Goal: Contribute content: Contribute content

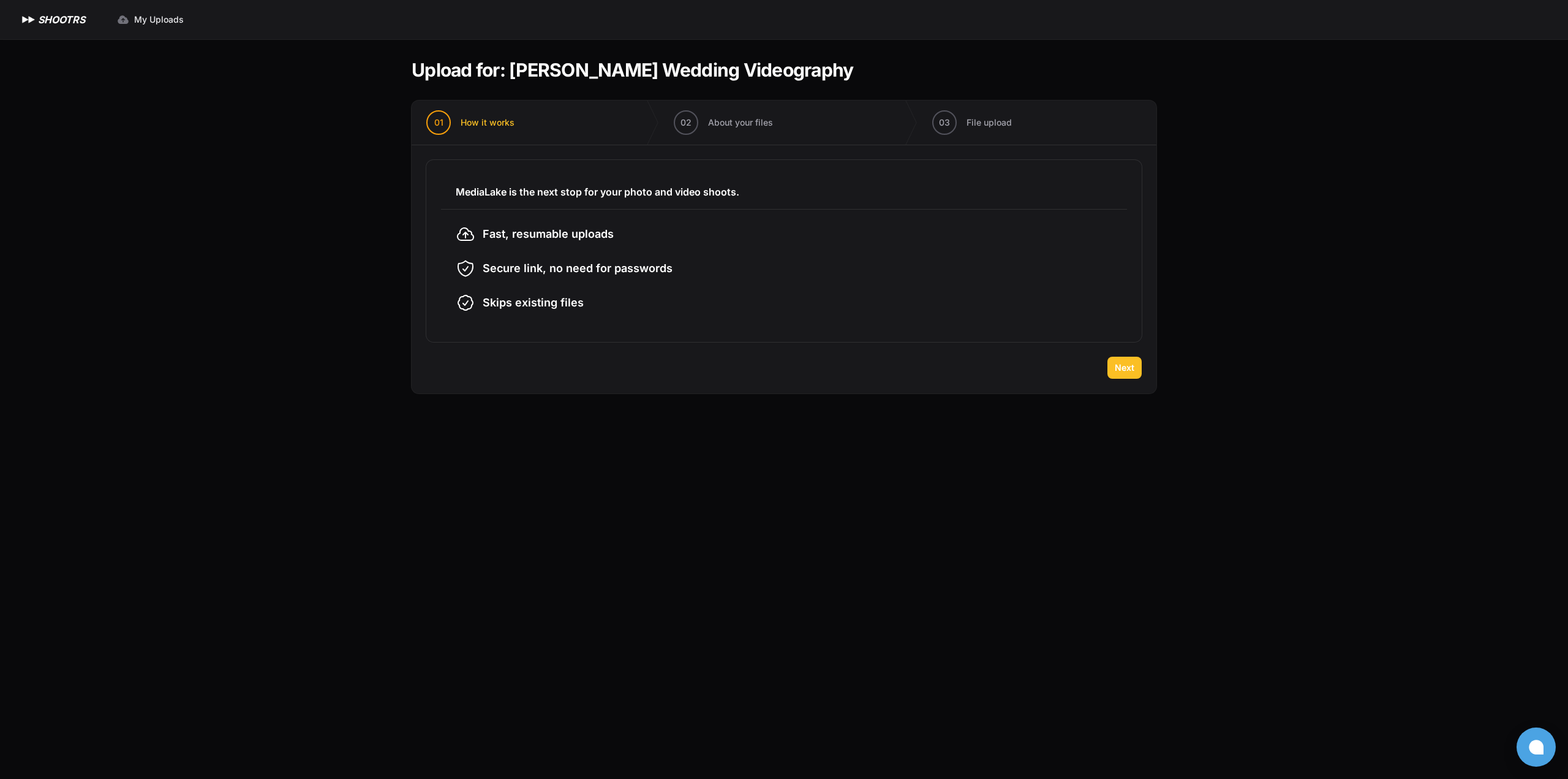
click at [1118, 374] on button "Next" at bounding box center [1125, 367] width 35 height 22
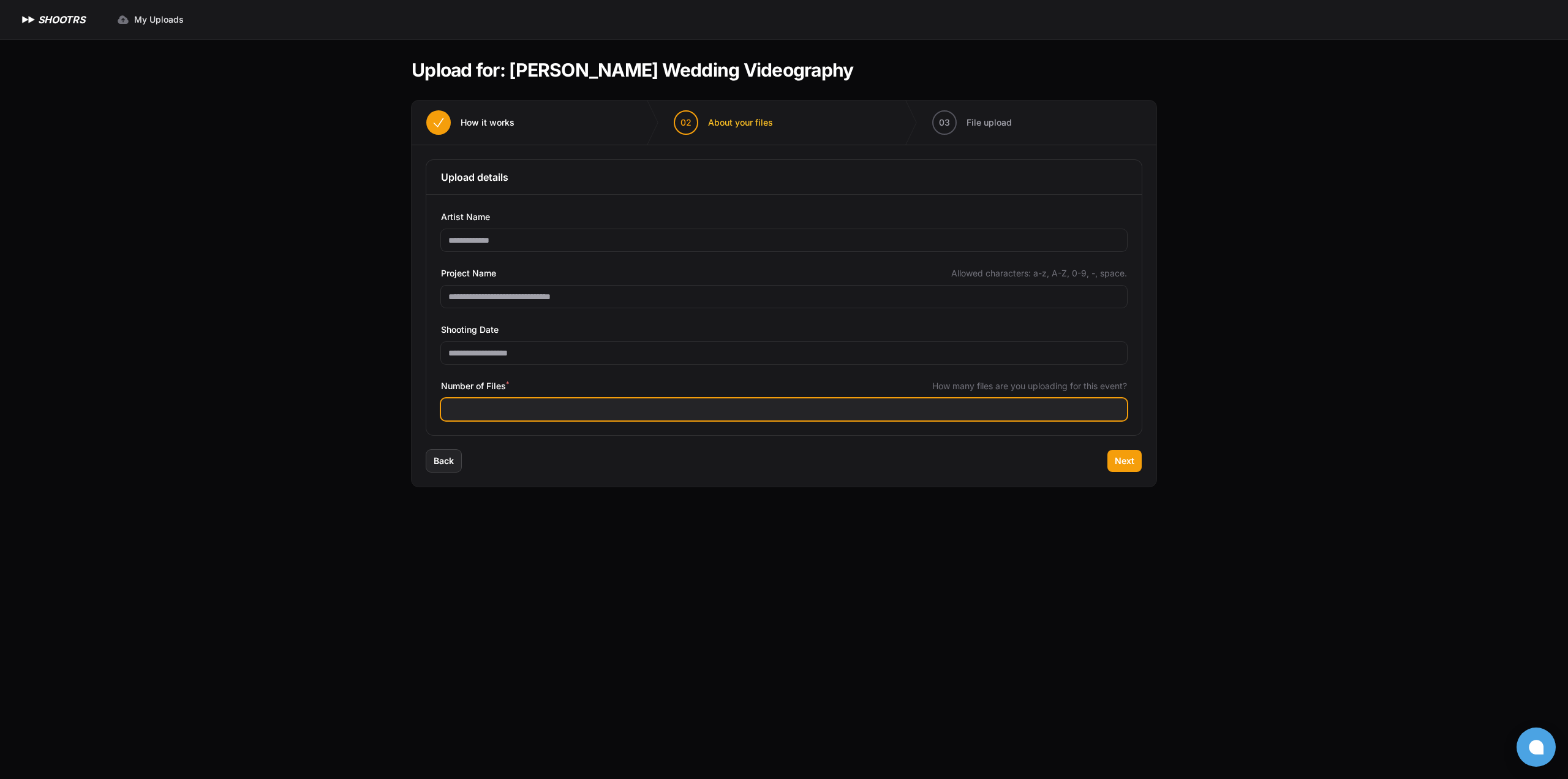
click at [646, 417] on input "Number of Files *" at bounding box center [784, 409] width 686 height 22
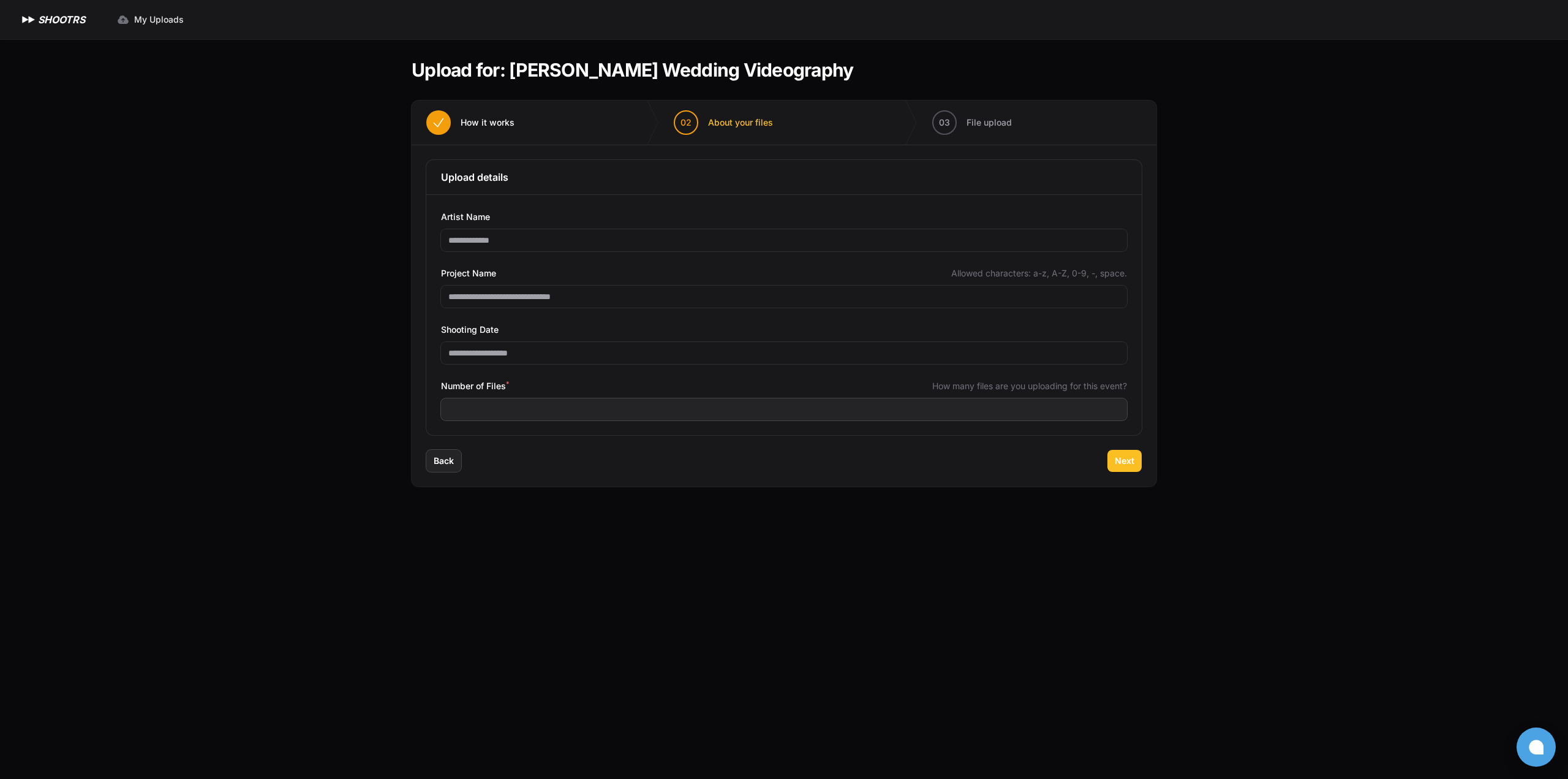
click at [1121, 458] on span "Next" at bounding box center [1124, 460] width 19 height 12
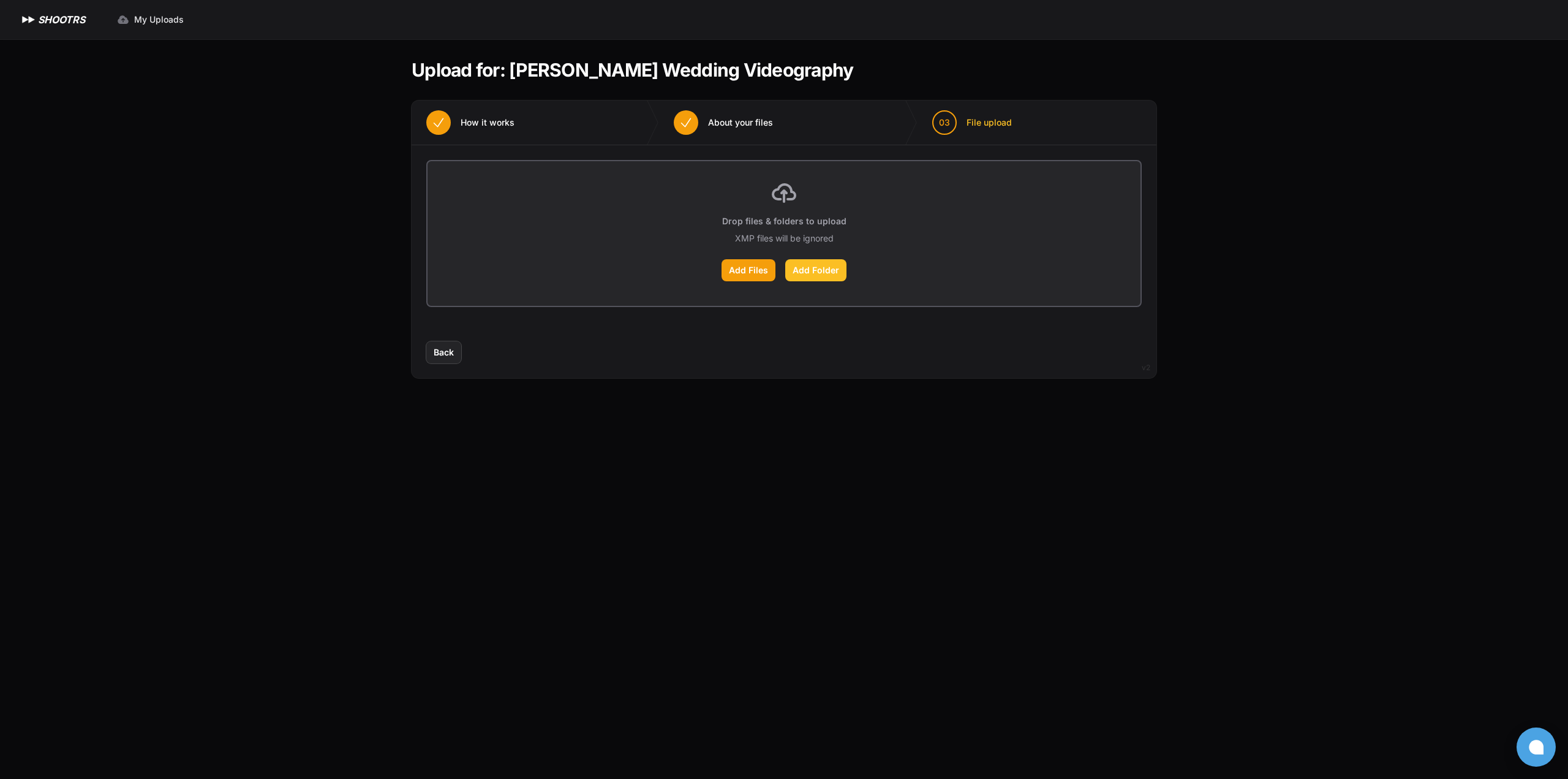
click at [803, 271] on label "Add Folder" at bounding box center [816, 270] width 61 height 22
click at [0, 0] on input "Add Folder" at bounding box center [0, 0] width 0 height 0
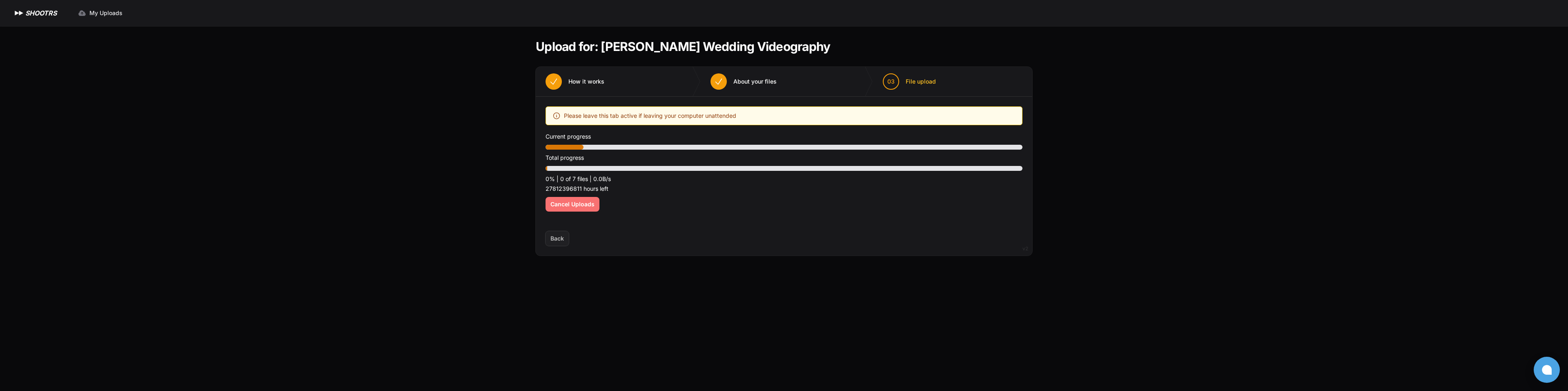
click at [571, 204] on span "Cancel Uploads" at bounding box center [572, 204] width 44 height 8
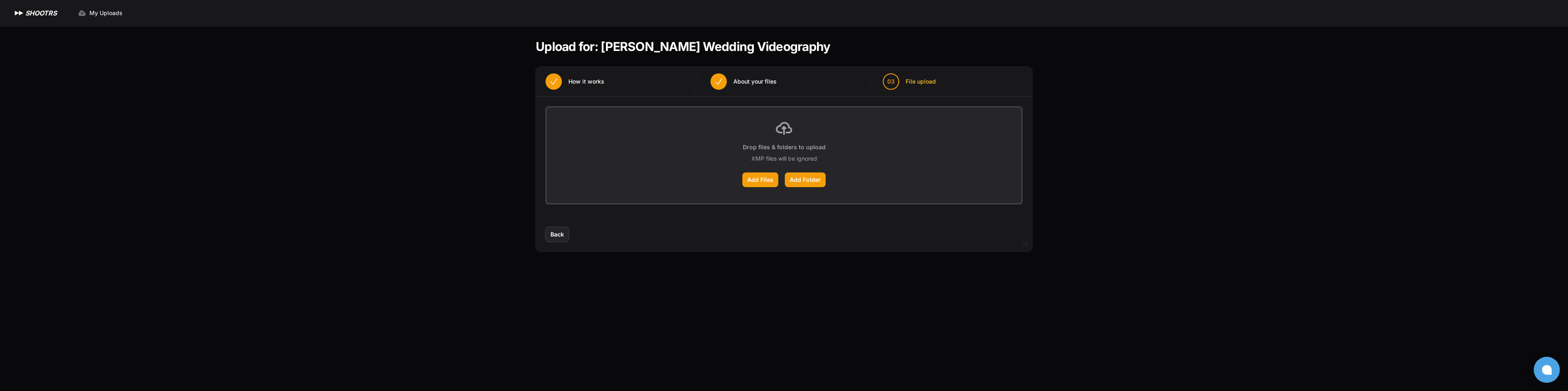
click at [855, 147] on div "Drop files & folders to upload XMP files will be ignored Add Files Add Folder" at bounding box center [784, 155] width 475 height 96
click at [774, 177] on label "Add Files" at bounding box center [760, 180] width 36 height 15
click at [0, 0] on input "Add Files" at bounding box center [0, 0] width 0 height 0
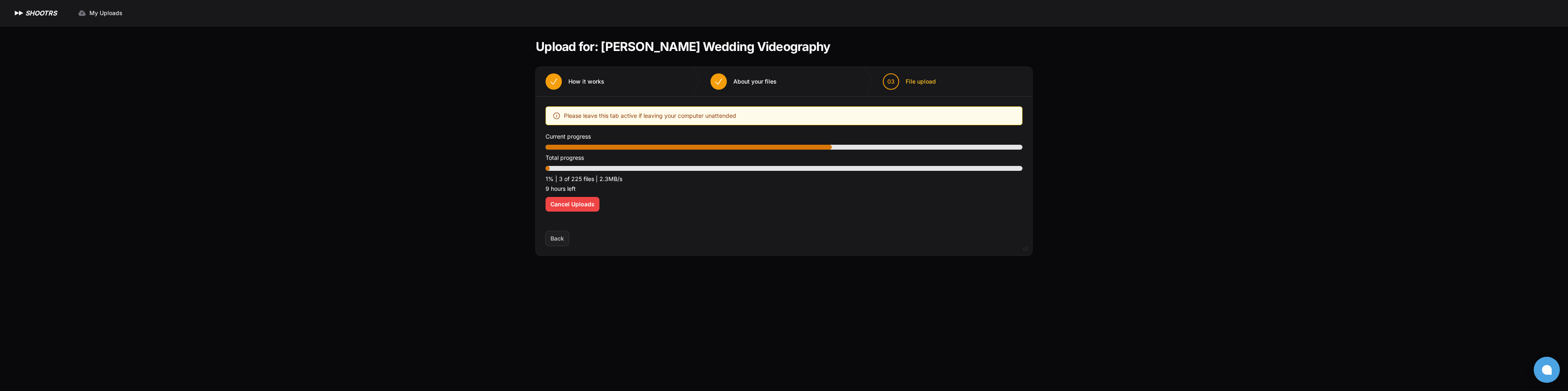
drag, startPoint x: 604, startPoint y: 49, endPoint x: 824, endPoint y: 50, distance: 220.0
click at [824, 50] on header "Upload for: [PERSON_NAME] Wedding Videography" at bounding box center [784, 46] width 497 height 15
copy h1 "[PERSON_NAME] Wedding Videography"
click at [1045, 262] on div "Expand sidebar Collapse sidebar SHOOTRS SHOOTRS My Uploads" at bounding box center [784, 195] width 1568 height 391
click at [700, 274] on main "Upload for: [PERSON_NAME] Wedding Videography 01 How it works" at bounding box center [784, 209] width 523 height 365
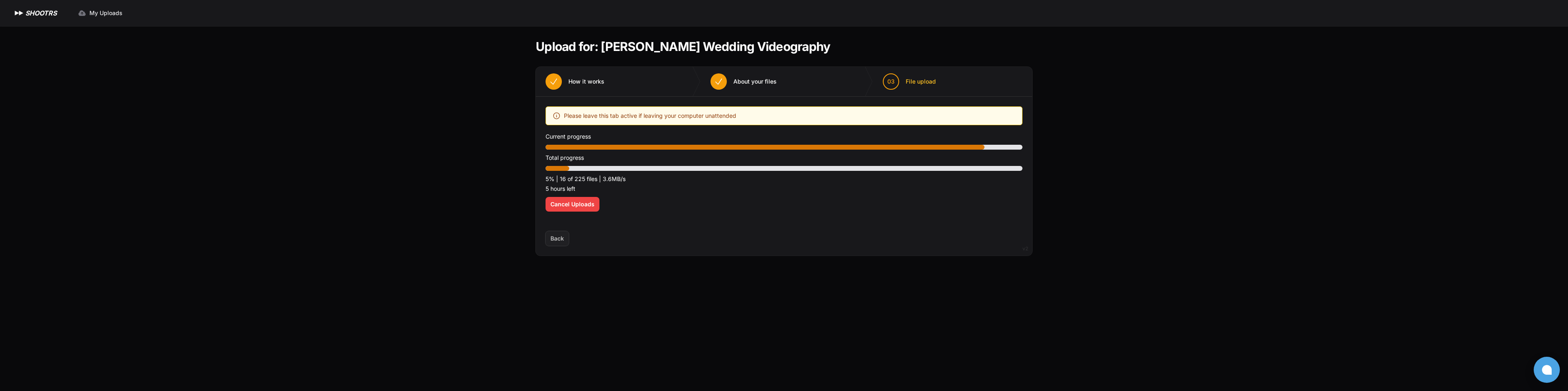
click at [555, 239] on span "Back" at bounding box center [557, 238] width 23 height 15
click at [568, 204] on span "Cancel Uploads" at bounding box center [572, 204] width 44 height 8
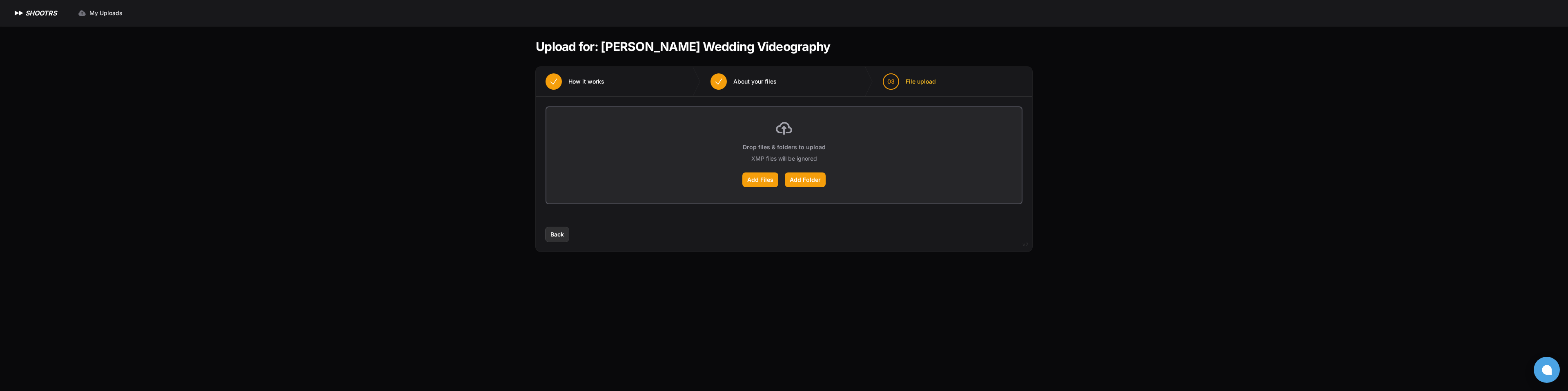
click at [567, 238] on button "Back" at bounding box center [557, 235] width 23 height 15
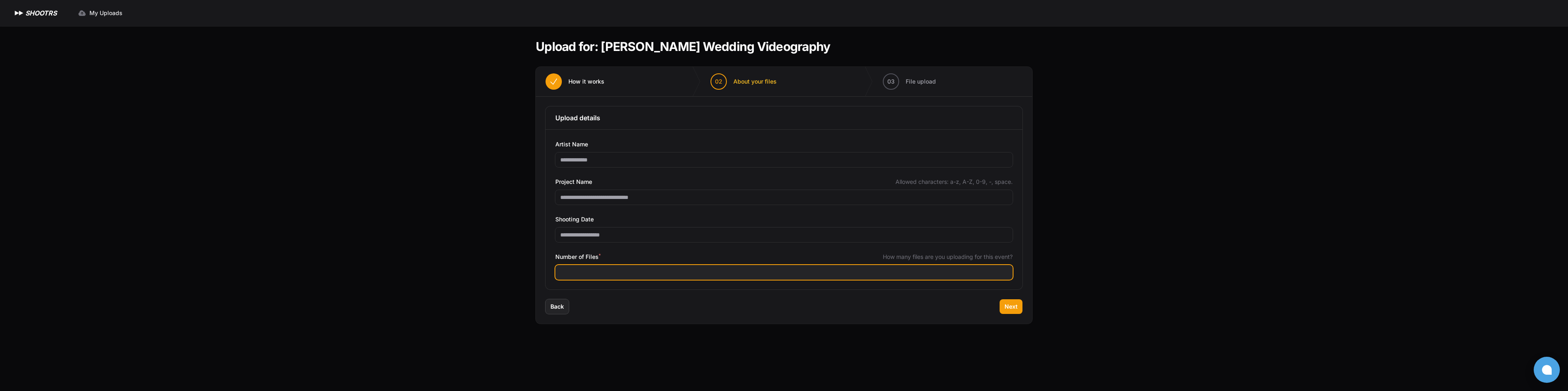
click at [615, 274] on input "***" at bounding box center [783, 272] width 457 height 15
type input "***"
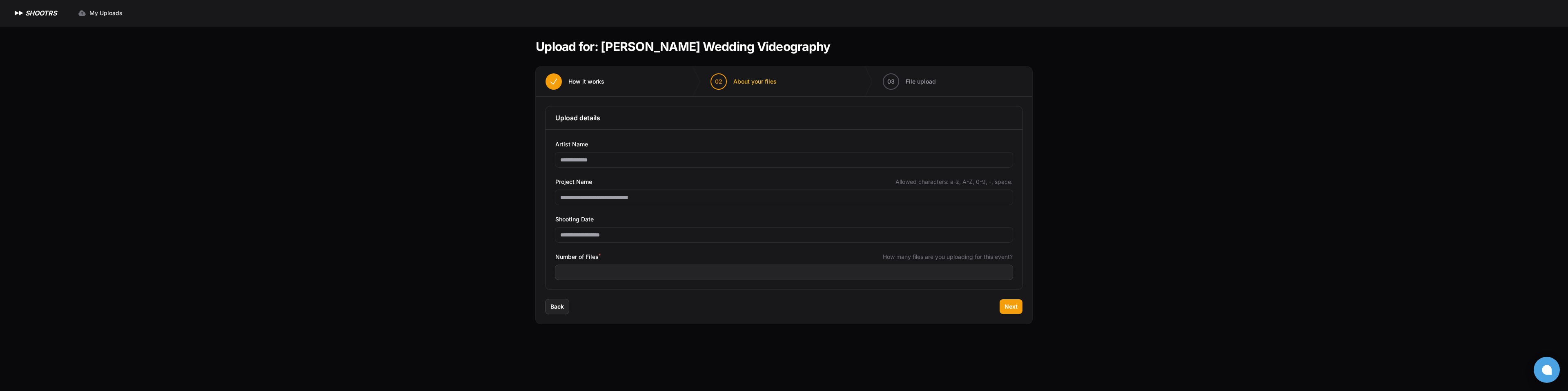
click at [761, 289] on div "**********" at bounding box center [784, 209] width 477 height 160
click at [1008, 310] on span "Next" at bounding box center [1010, 306] width 13 height 8
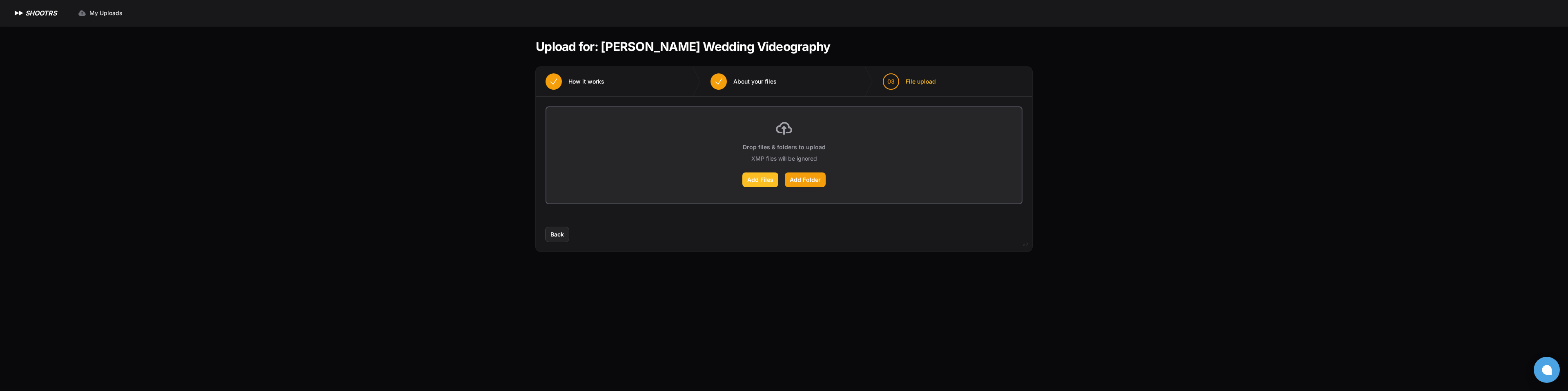
click at [751, 178] on label "Add Files" at bounding box center [760, 180] width 36 height 15
click at [0, 0] on input "Add Files" at bounding box center [0, 0] width 0 height 0
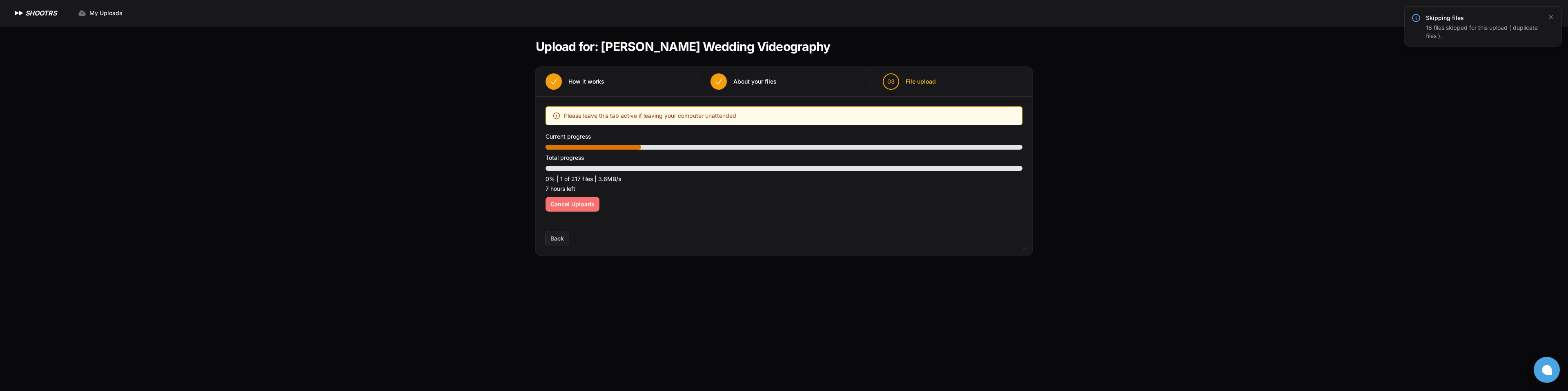
click at [550, 205] on span "Cancel Uploads" at bounding box center [572, 204] width 44 height 8
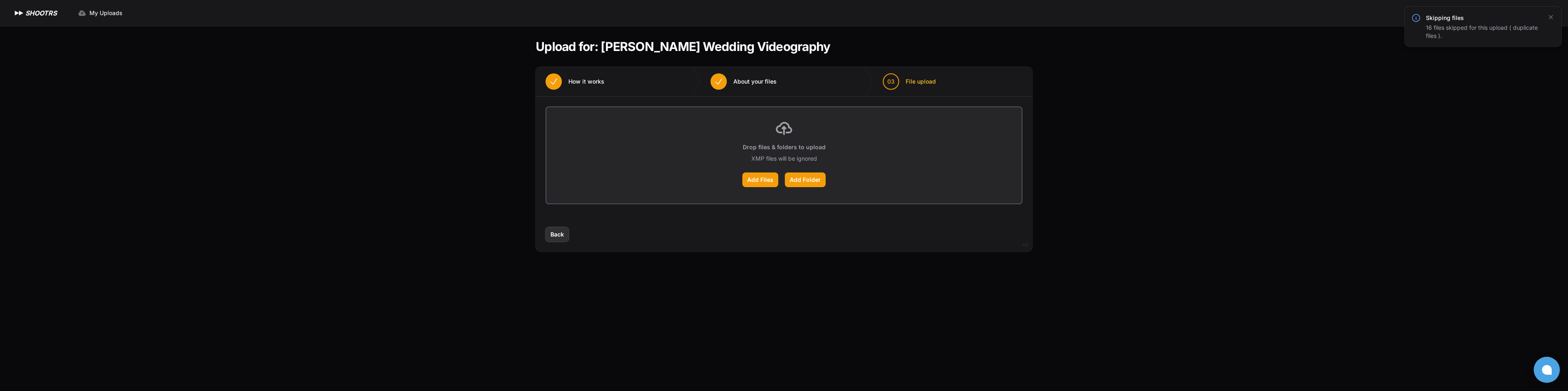
click at [551, 237] on span "Back" at bounding box center [557, 234] width 13 height 8
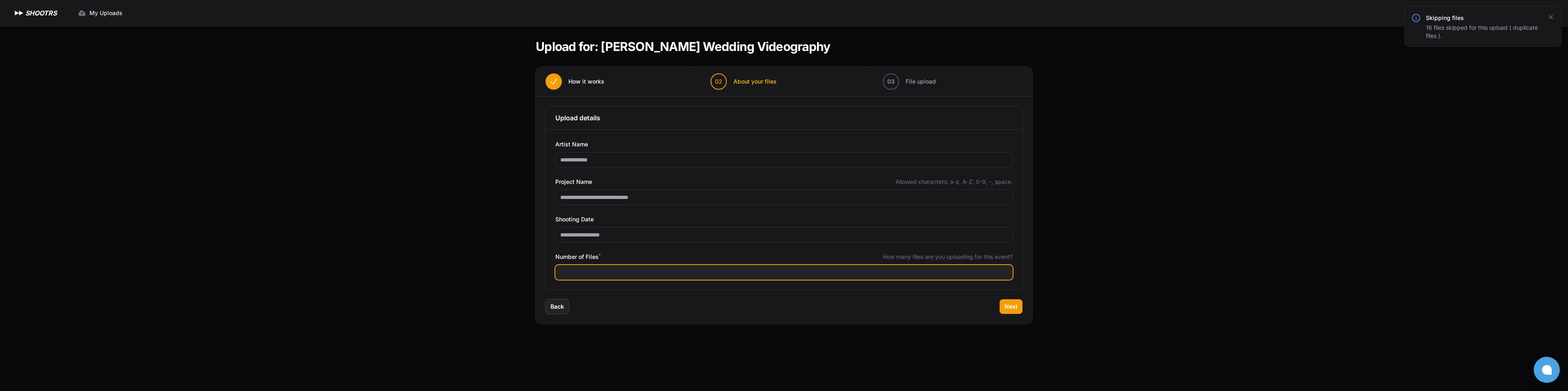
click at [615, 270] on input "***" at bounding box center [783, 272] width 457 height 15
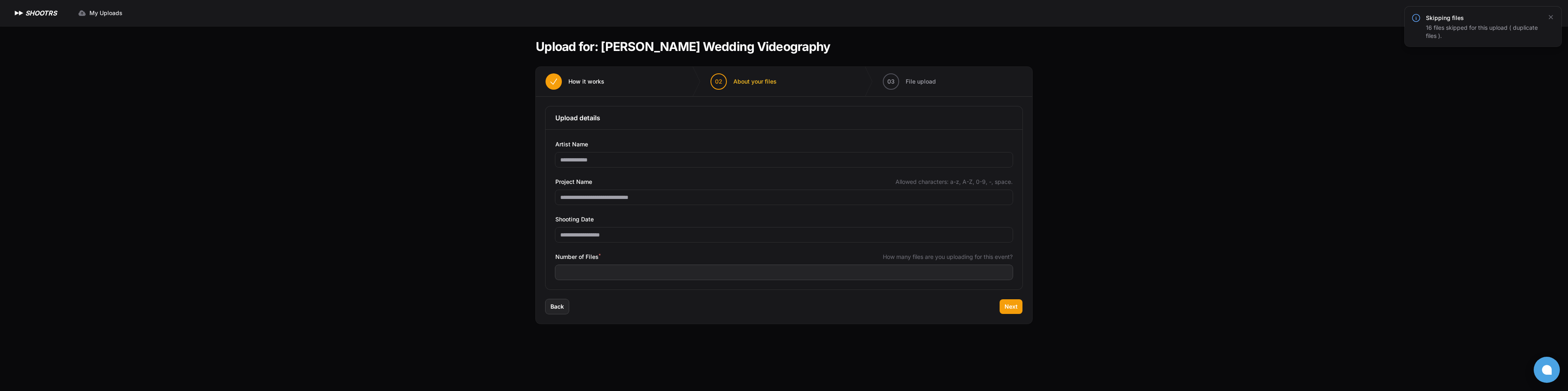
click at [632, 255] on div "Number of Files * How many files are you uploading for this event?" at bounding box center [783, 257] width 457 height 10
click at [1015, 307] on span "Next" at bounding box center [1010, 306] width 13 height 8
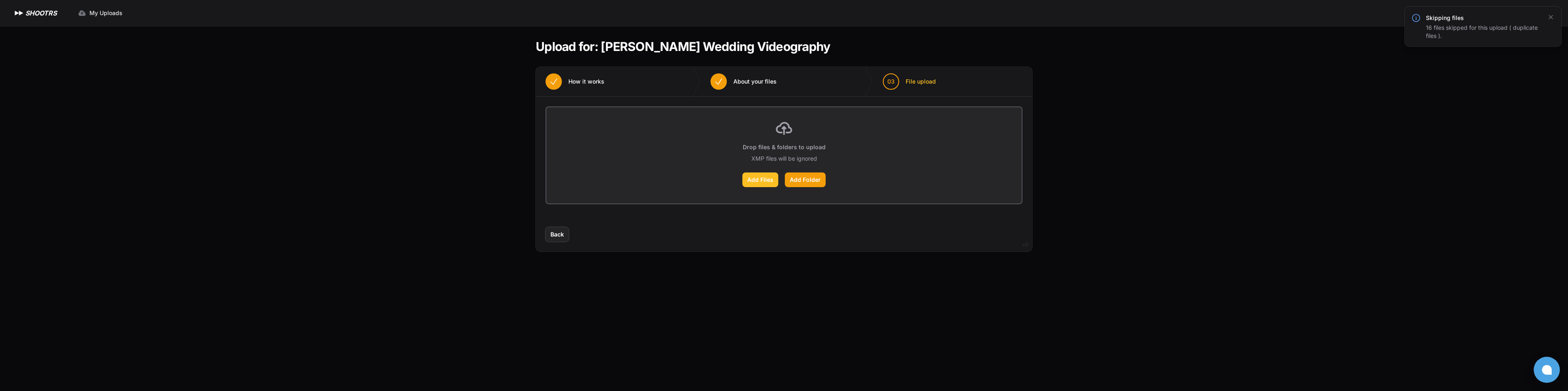
click at [772, 181] on label "Add Files" at bounding box center [760, 180] width 36 height 15
click at [0, 0] on input "Add Files" at bounding box center [0, 0] width 0 height 0
